Goal: Navigation & Orientation: Find specific page/section

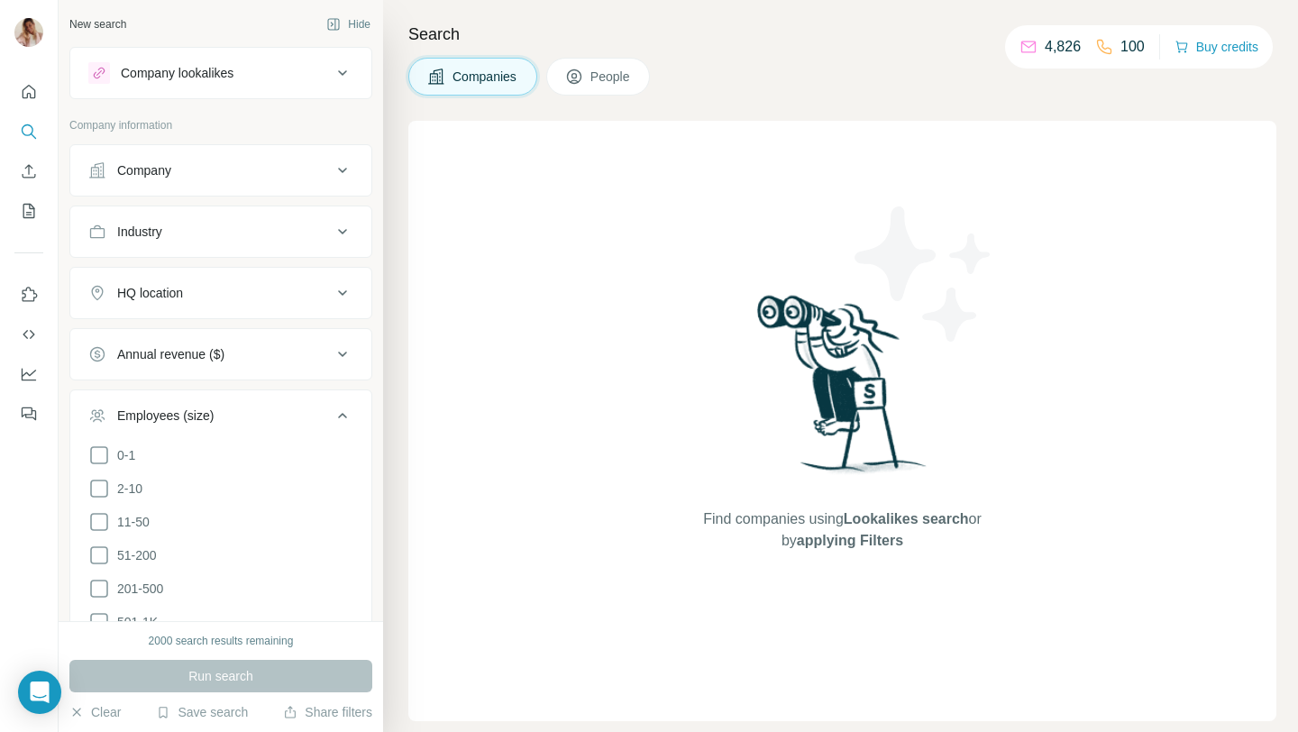
scroll to position [192, 0]
